Goal: Obtain resource: Download file/media

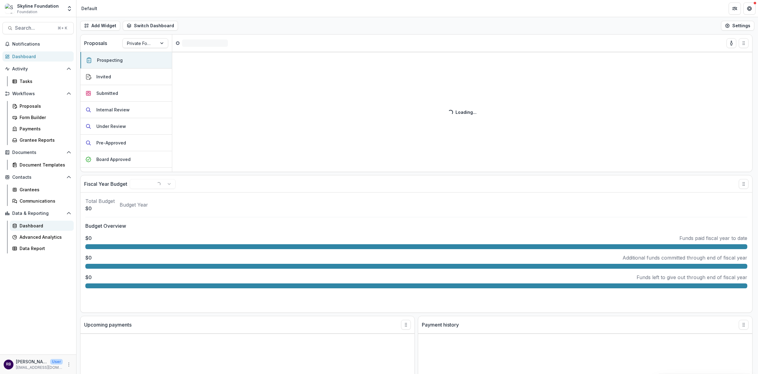
click at [39, 223] on div "Dashboard" at bounding box center [44, 225] width 49 height 6
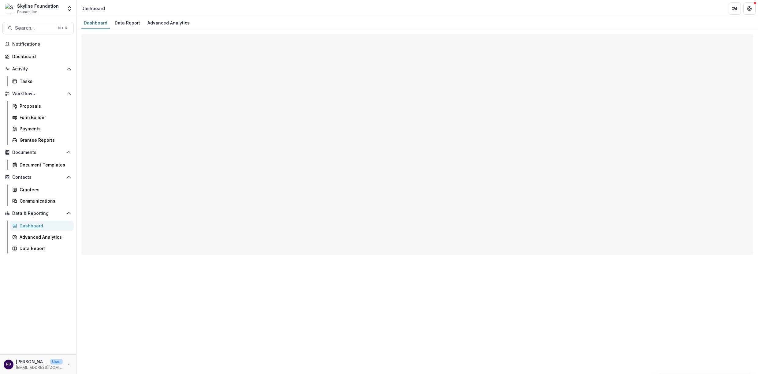
select select "**********"
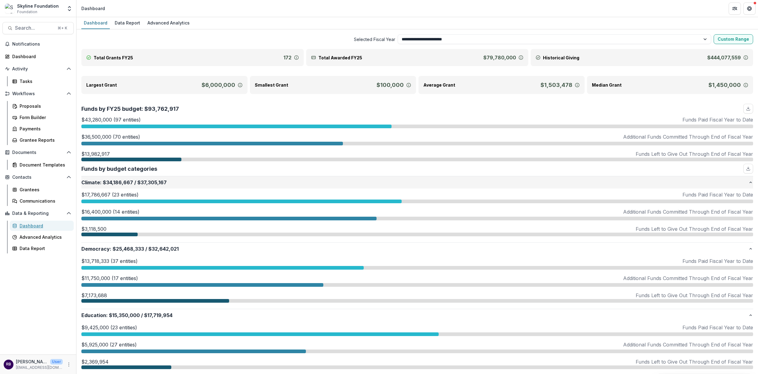
scroll to position [0, 0]
click at [739, 193] on p "Funds Paid Fiscal Year to Date" at bounding box center [717, 194] width 71 height 7
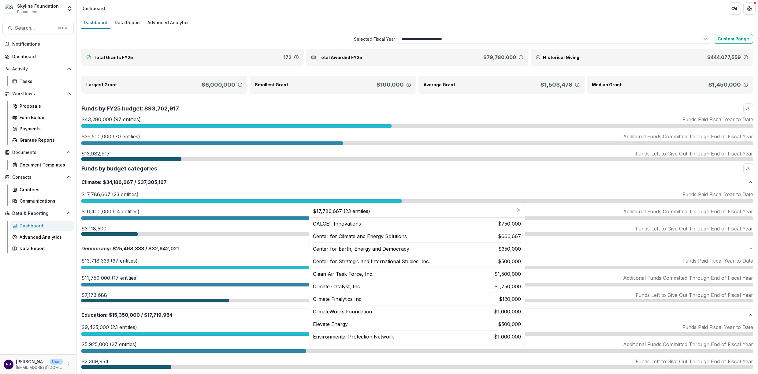
scroll to position [161, 0]
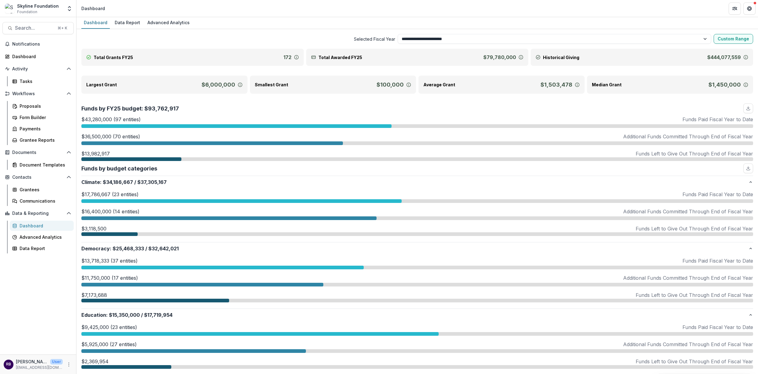
click at [619, 217] on div at bounding box center [417, 218] width 672 height 4
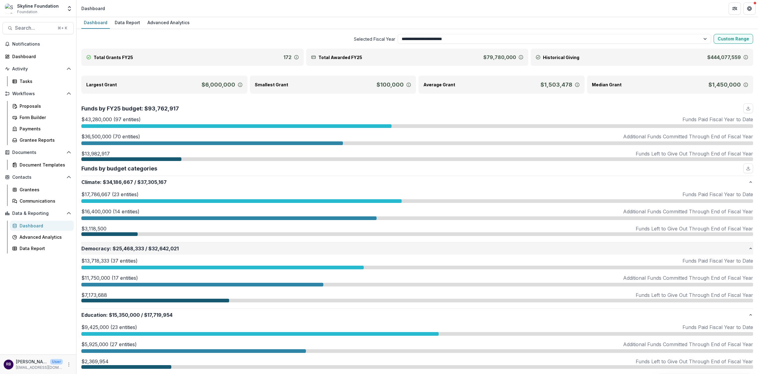
click at [236, 250] on p "Democracy : $25,468,333 / $32,642,021" at bounding box center [414, 248] width 667 height 7
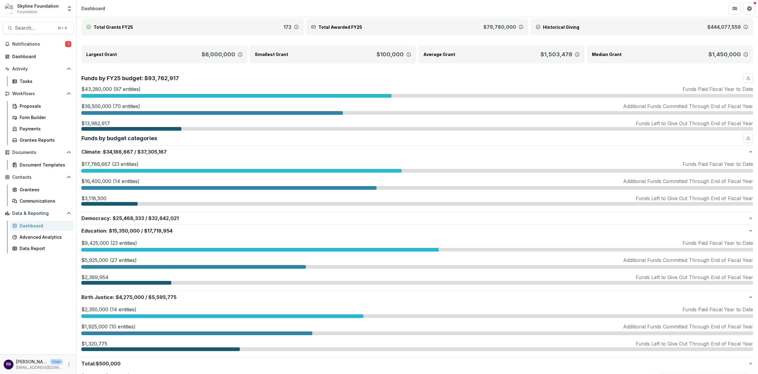
scroll to position [38, 0]
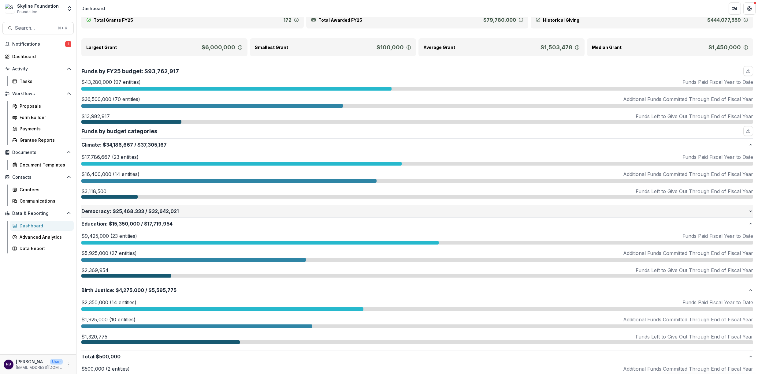
click at [141, 213] on span "$25,468,333" at bounding box center [129, 210] width 32 height 7
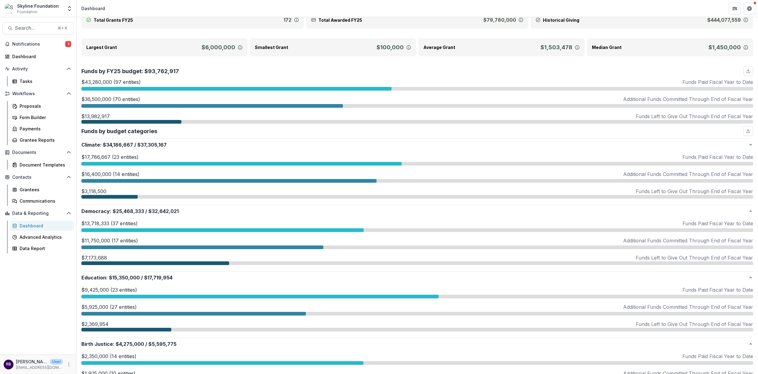
click at [243, 229] on div at bounding box center [222, 230] width 282 height 4
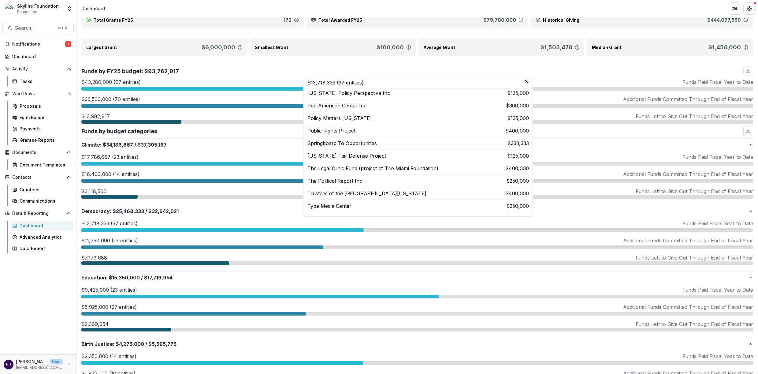
scroll to position [336, 0]
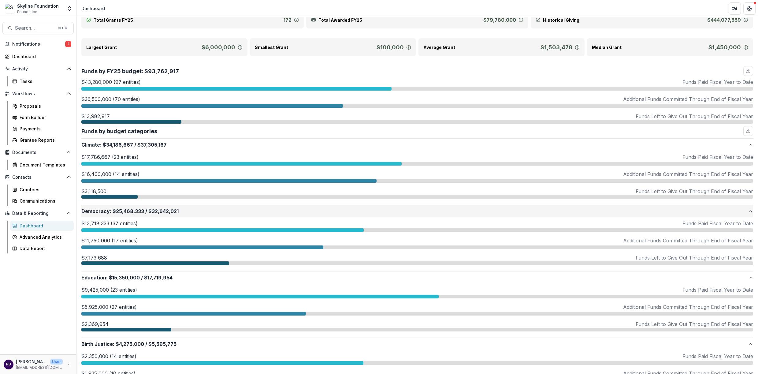
click at [744, 213] on p "Democracy : $25,468,333 / $32,642,021" at bounding box center [414, 210] width 667 height 7
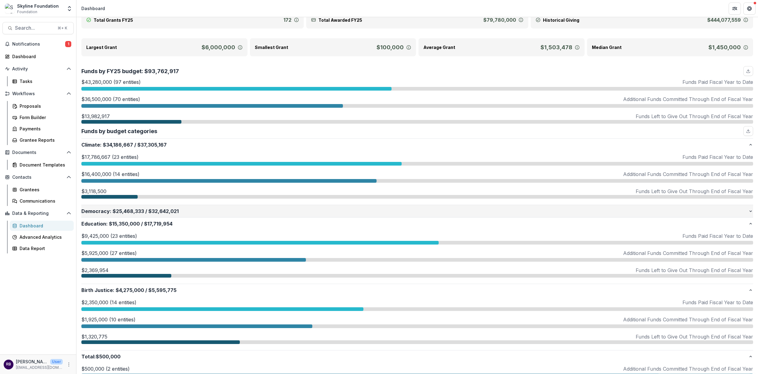
click at [744, 213] on p "Democracy : $25,468,333 / $32,642,021" at bounding box center [414, 210] width 667 height 7
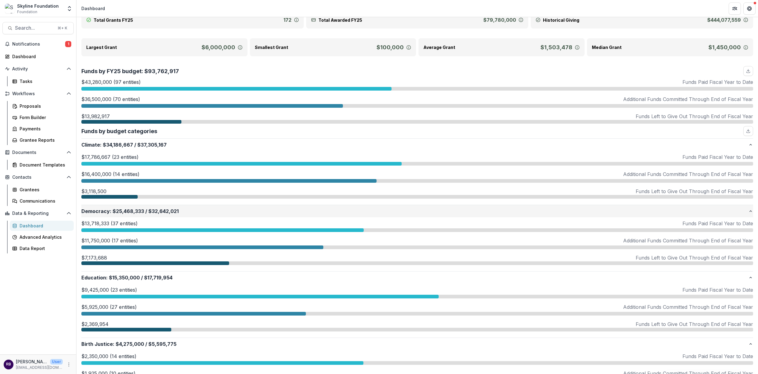
scroll to position [328, 0]
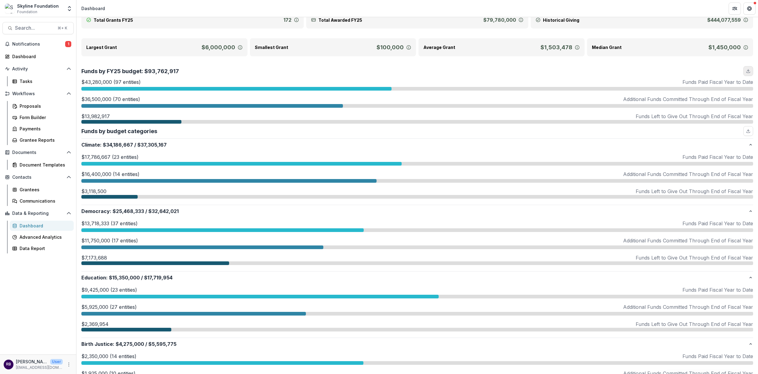
click at [746, 70] on icon "download" at bounding box center [748, 71] width 5 height 5
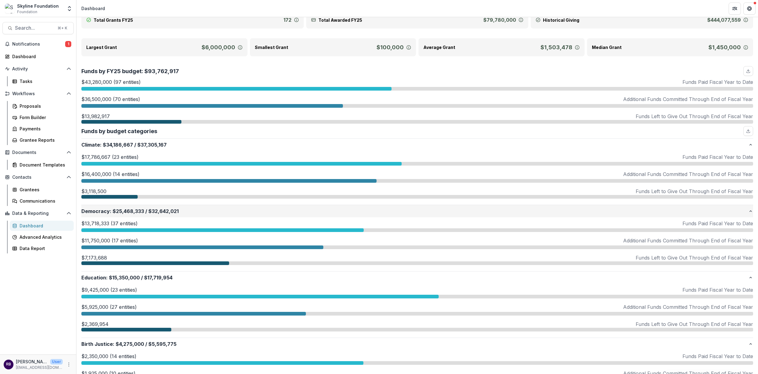
click at [749, 209] on icon "button" at bounding box center [750, 211] width 5 height 5
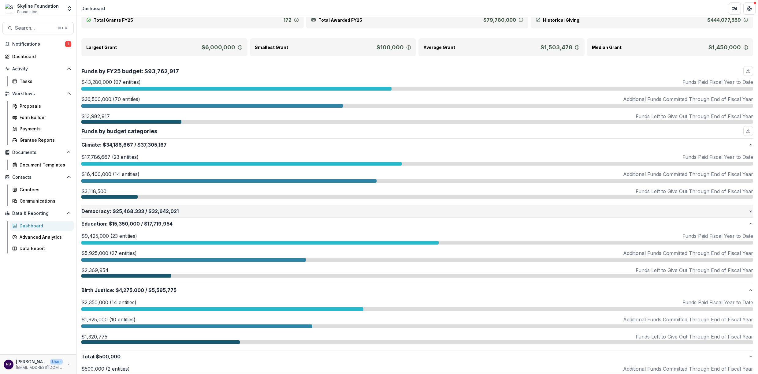
click at [749, 209] on icon "button" at bounding box center [750, 211] width 5 height 5
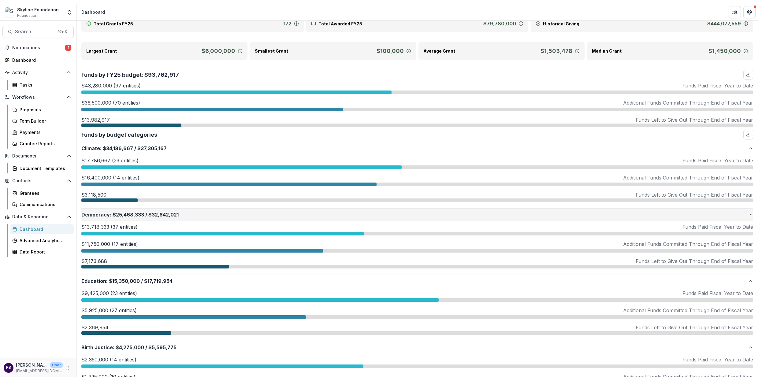
scroll to position [321, 0]
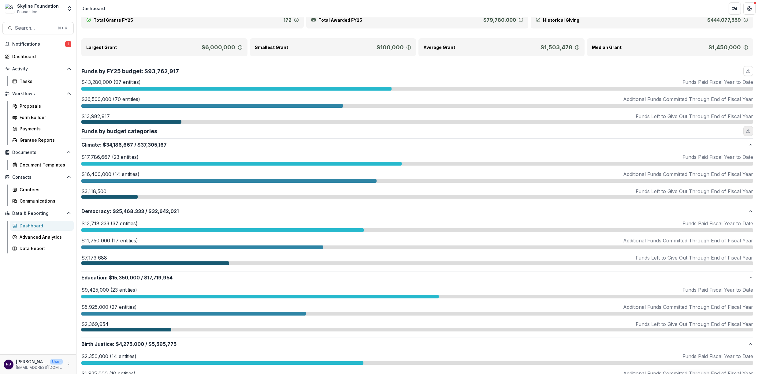
click at [746, 129] on icon "download" at bounding box center [748, 130] width 5 height 5
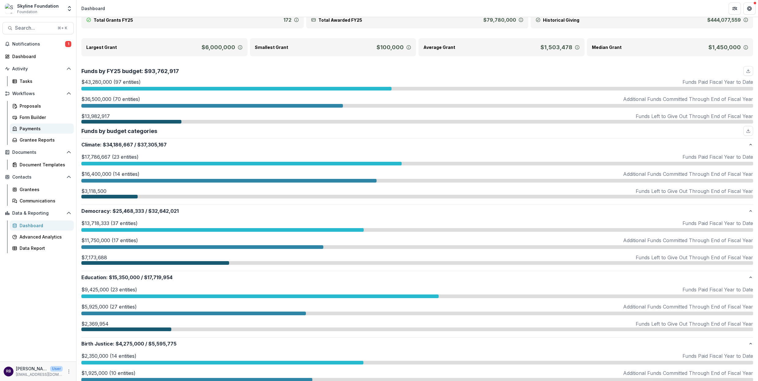
click at [38, 126] on div "Payments" at bounding box center [44, 128] width 49 height 6
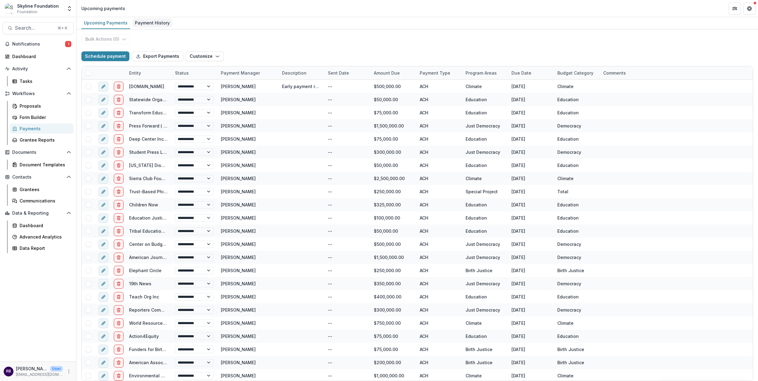
click at [155, 19] on div "Payment History" at bounding box center [152, 22] width 40 height 9
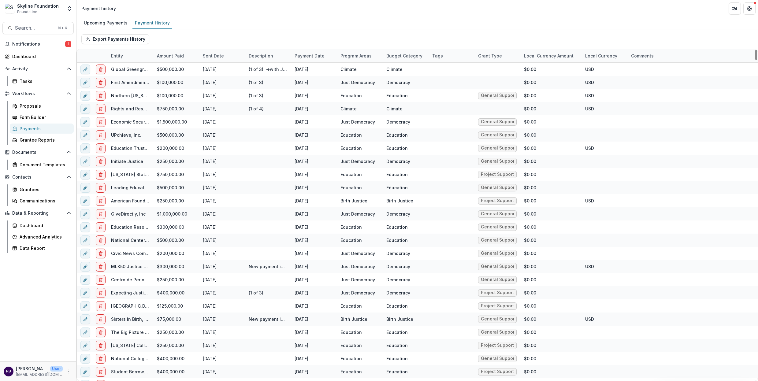
click at [216, 56] on div "Sent Date" at bounding box center [213, 56] width 28 height 6
click at [223, 72] on input at bounding box center [236, 70] width 73 height 10
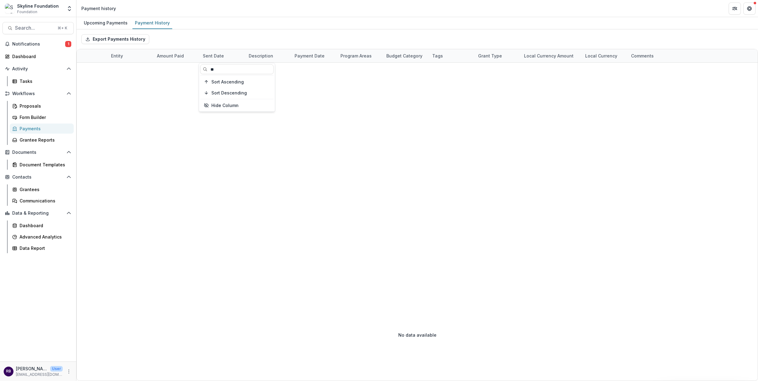
type input "*"
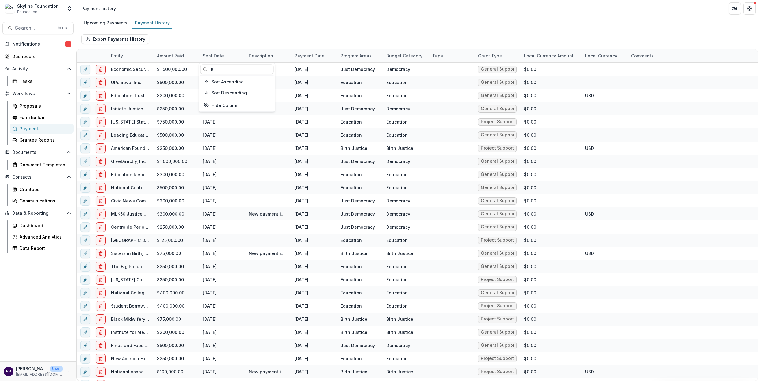
type input "*"
click at [273, 34] on div "Export Payments History" at bounding box center [416, 39] width 681 height 20
click at [36, 248] on div "Data Report" at bounding box center [44, 248] width 49 height 6
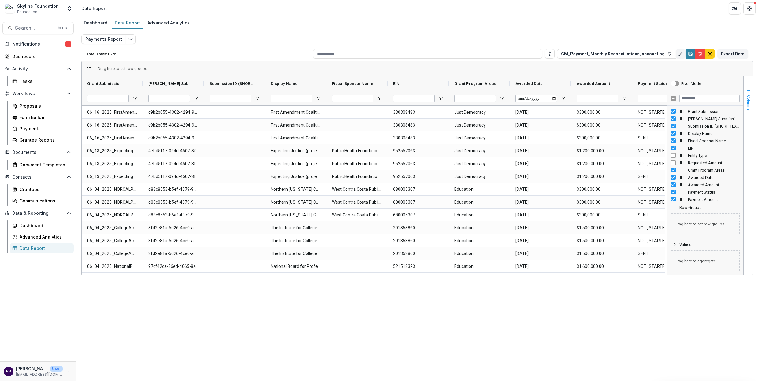
click at [751, 87] on button "Columns" at bounding box center [747, 99] width 9 height 33
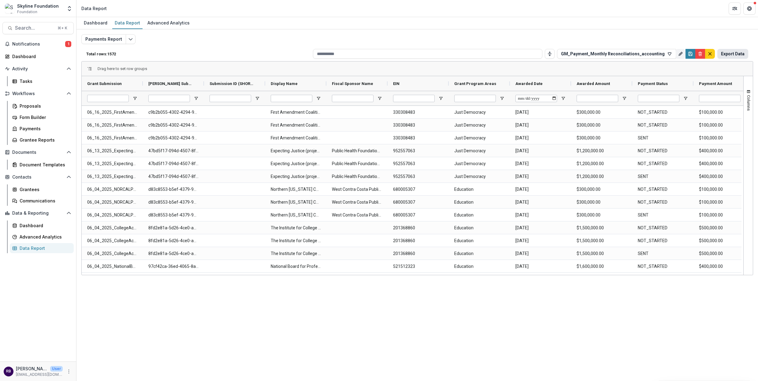
click at [737, 49] on button "Export Data" at bounding box center [732, 54] width 31 height 10
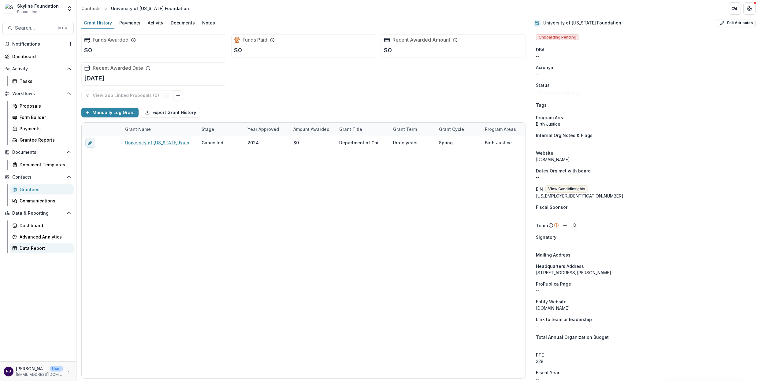
click at [50, 249] on div "Data Report" at bounding box center [44, 248] width 49 height 6
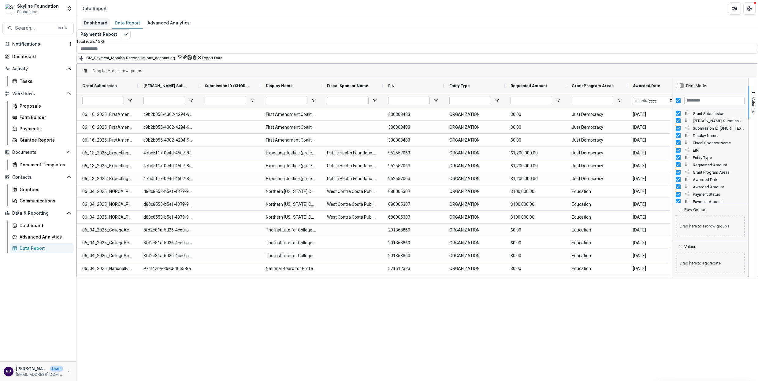
click at [95, 24] on div "Dashboard" at bounding box center [95, 22] width 28 height 9
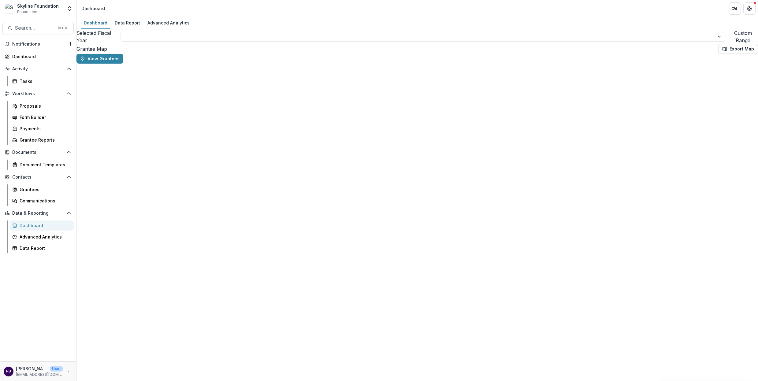
select select "**********"
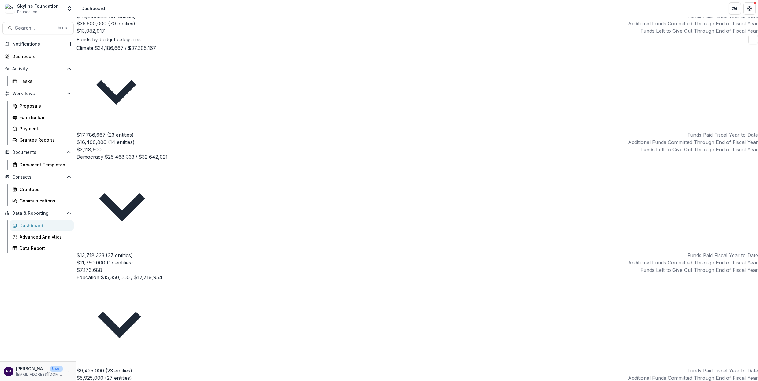
scroll to position [167, 0]
